Goal: Navigation & Orientation: Find specific page/section

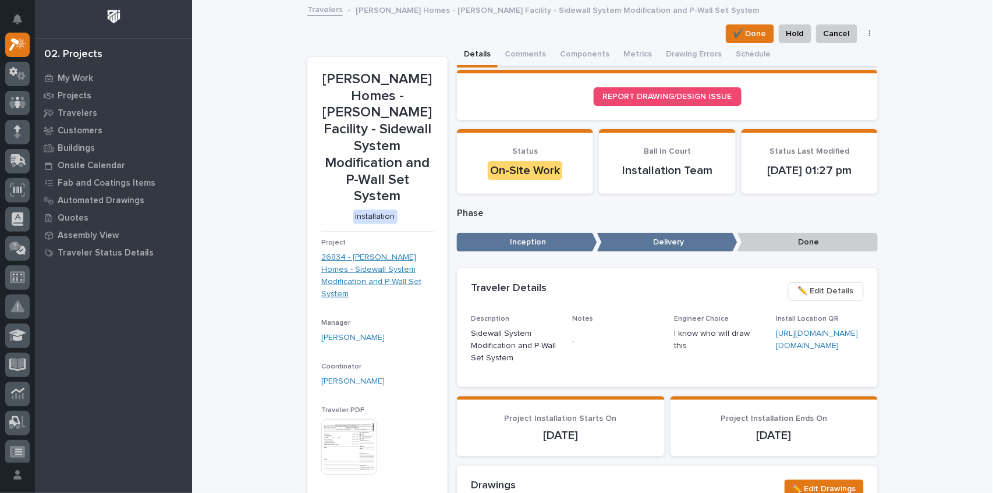
click at [382, 252] on link "26834 - Clayton Homes - Sidewall System Modification and P-Wall Set System" at bounding box center [377, 276] width 112 height 48
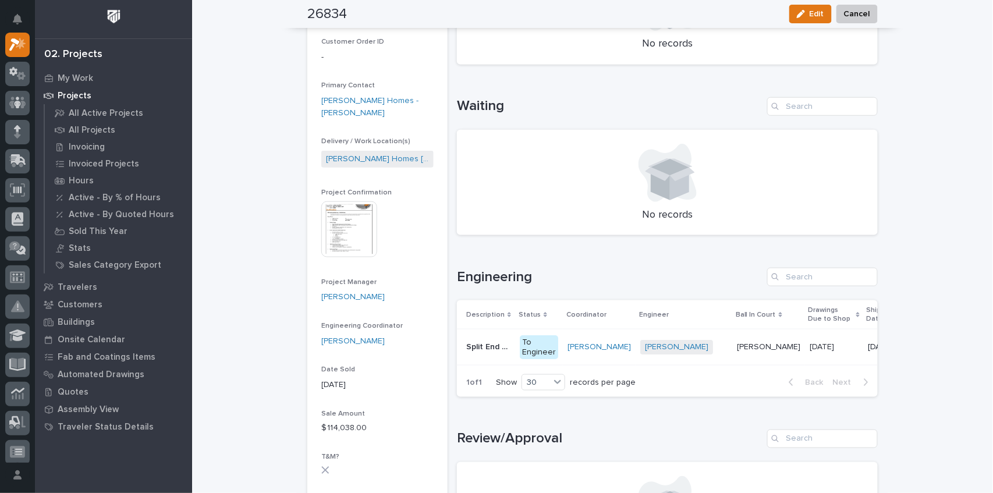
scroll to position [310, 0]
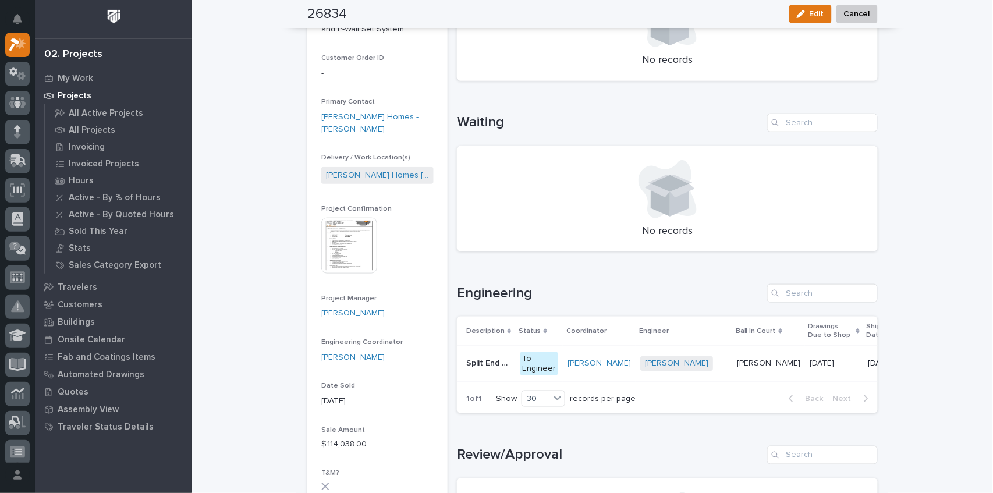
click at [344, 239] on img at bounding box center [349, 246] width 56 height 56
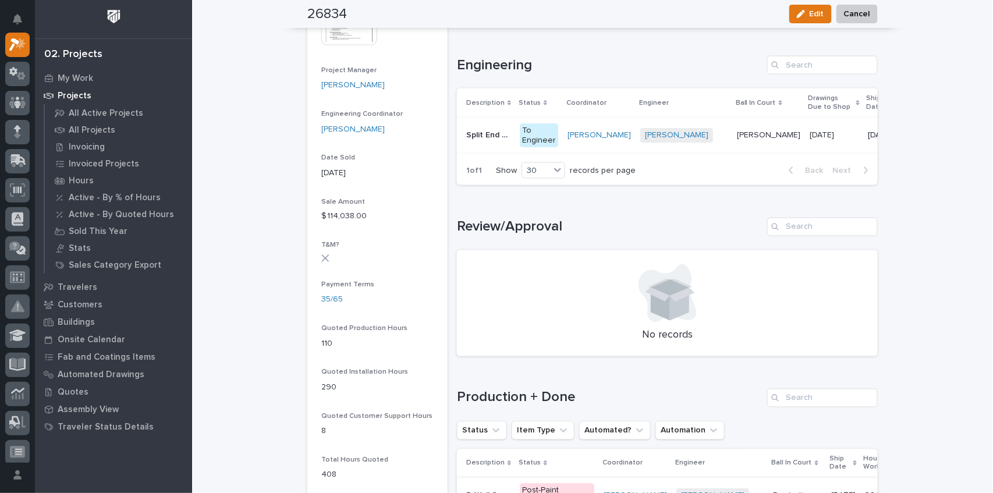
scroll to position [504, 0]
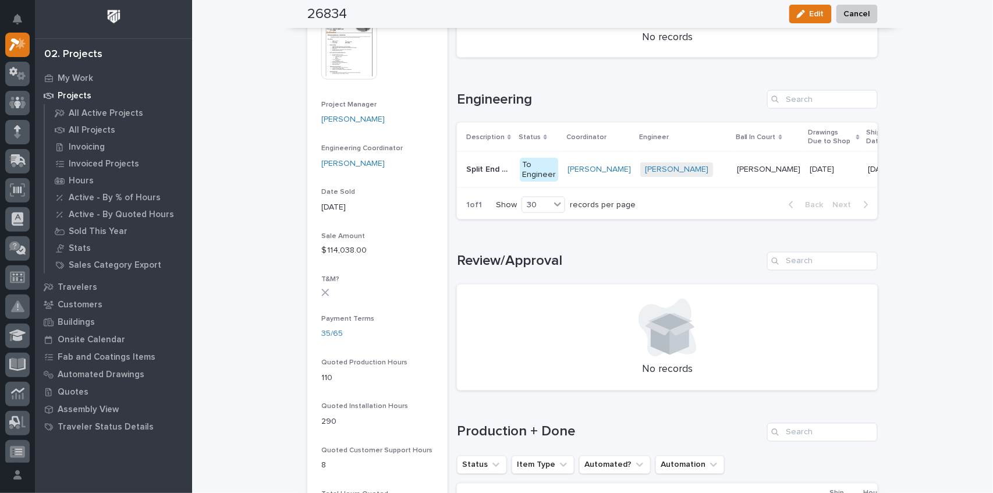
click at [487, 167] on p "Split End Truck Plates & Shims" at bounding box center [489, 168] width 47 height 12
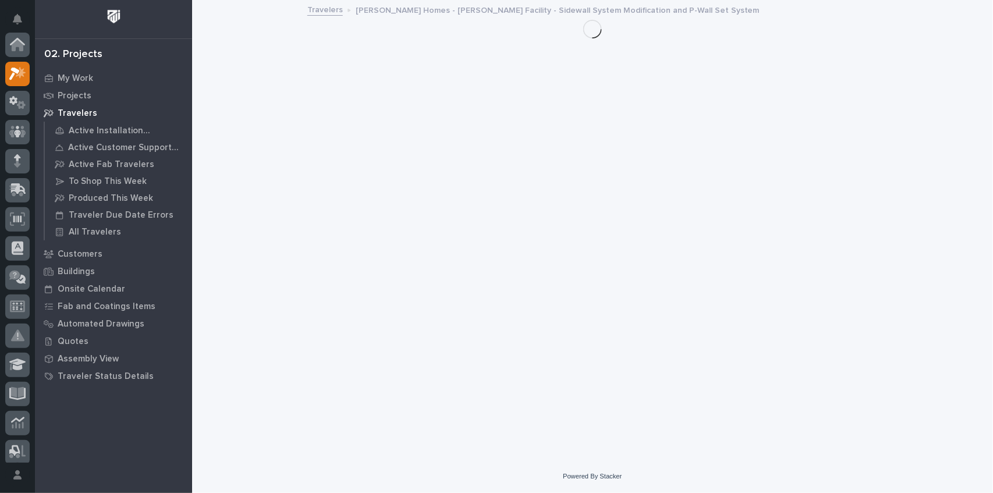
scroll to position [31, 0]
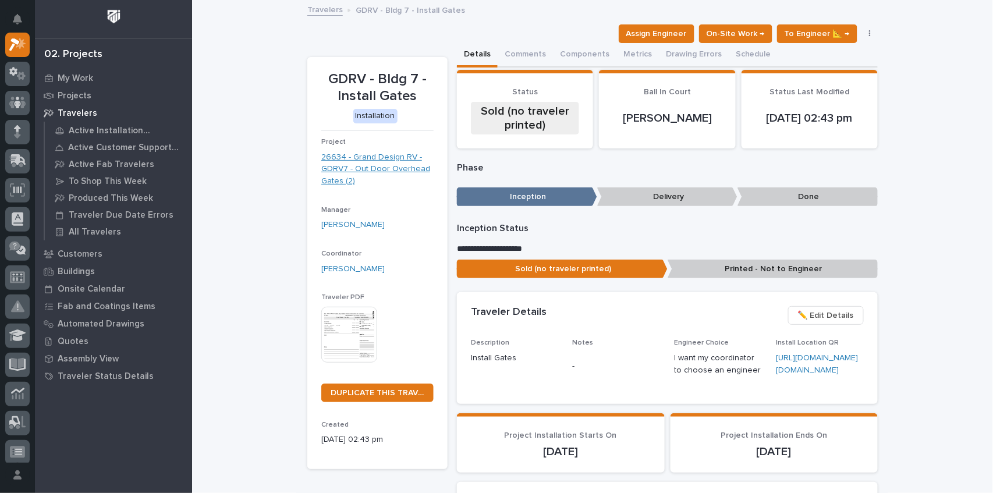
click at [376, 162] on link "26634 - Grand Design RV - GDRV7 - Out Door Overhead Gates (2)" at bounding box center [377, 169] width 112 height 36
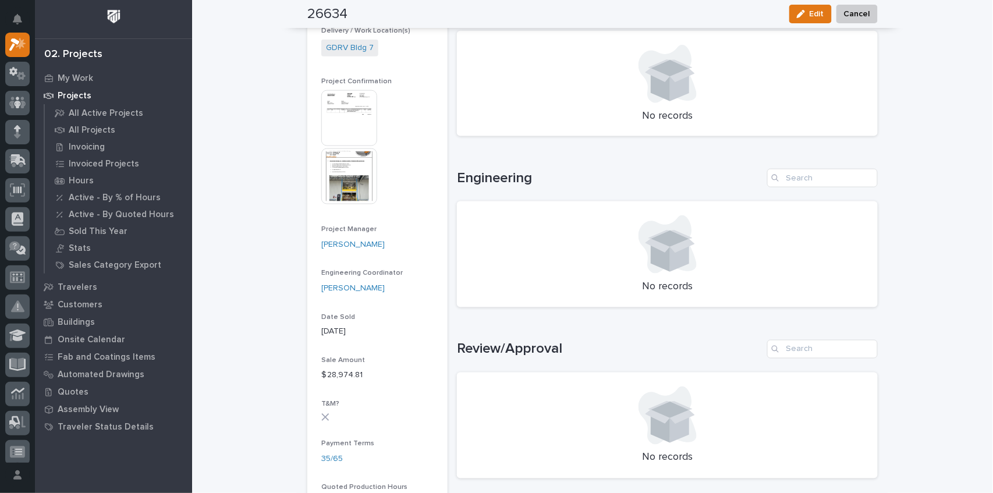
scroll to position [427, 0]
click at [349, 178] on img at bounding box center [349, 175] width 56 height 56
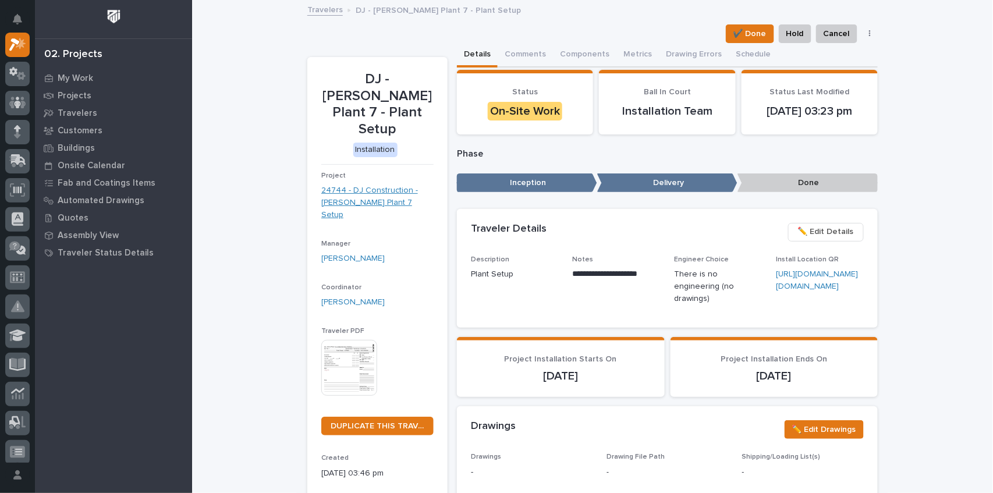
click at [366, 185] on link "24744 - DJ Construction - Brinkley Plant 7 Setup" at bounding box center [377, 203] width 112 height 36
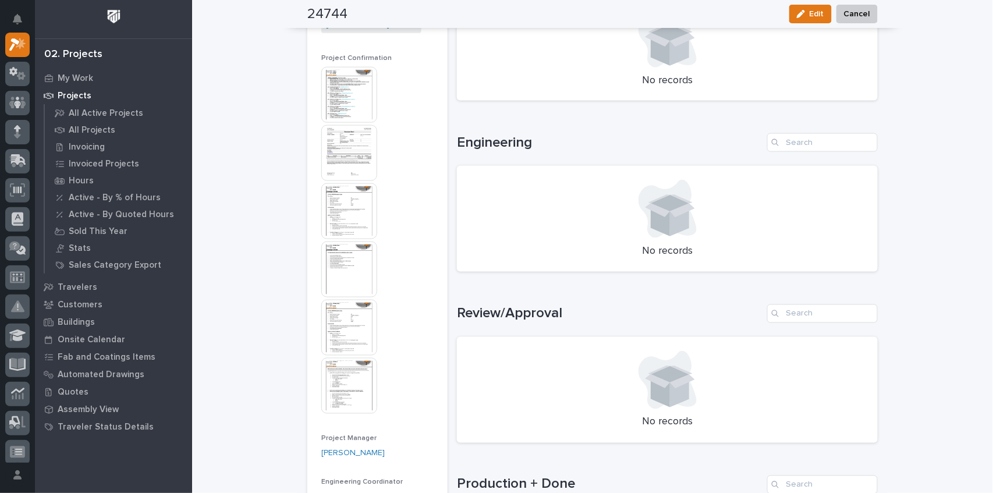
scroll to position [388, 0]
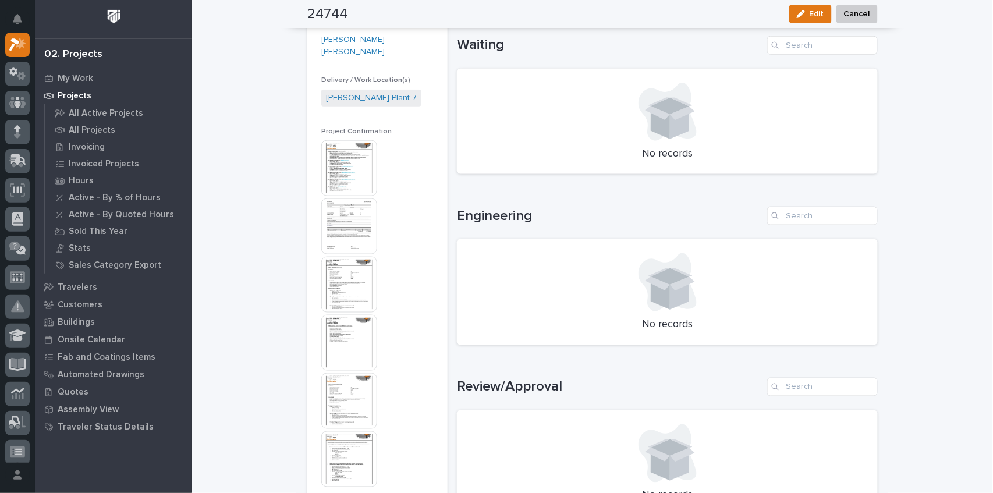
click at [328, 152] on img at bounding box center [349, 168] width 56 height 56
